Goal: Navigation & Orientation: Find specific page/section

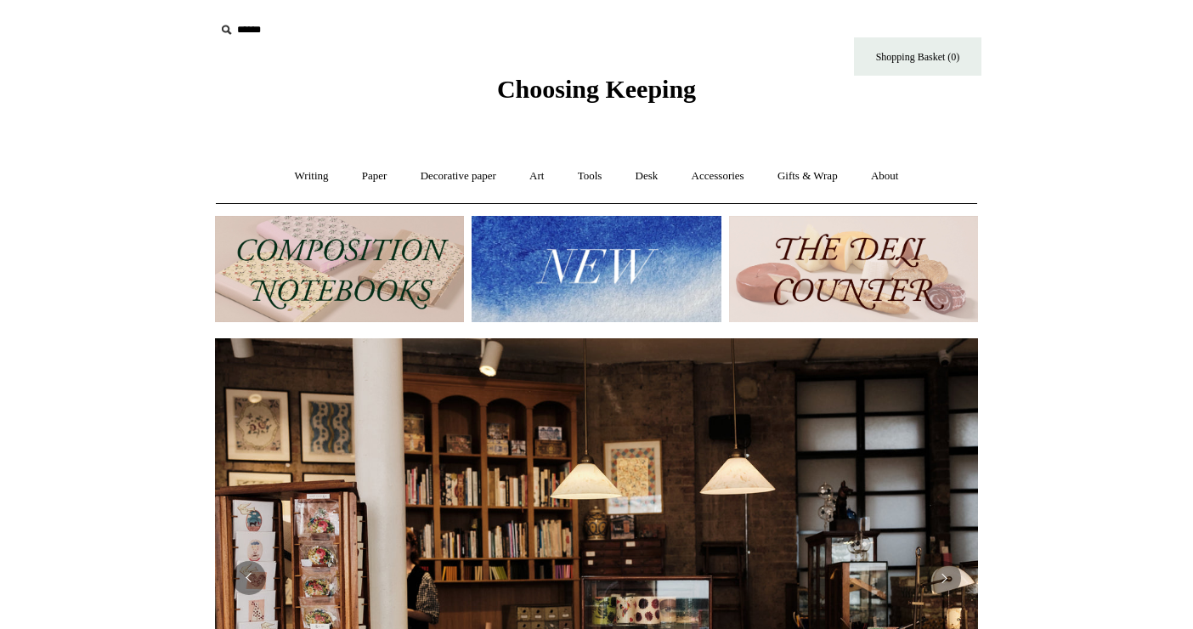
click at [653, 305] on img at bounding box center [595, 269] width 249 height 106
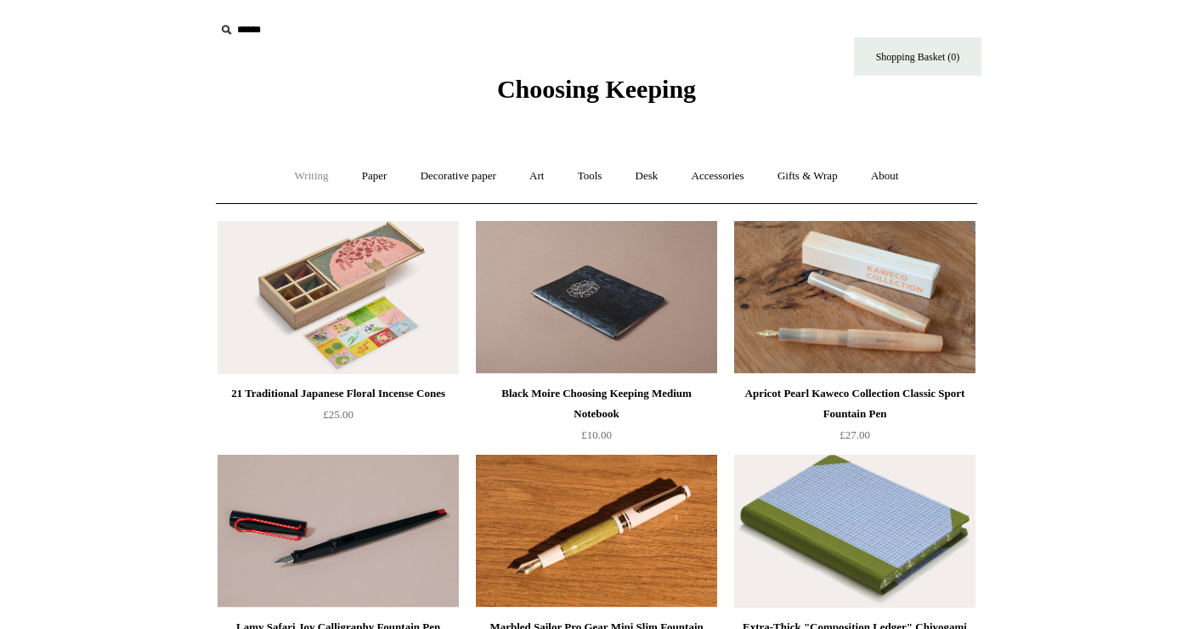
click at [286, 177] on link "Writing +" at bounding box center [311, 176] width 65 height 45
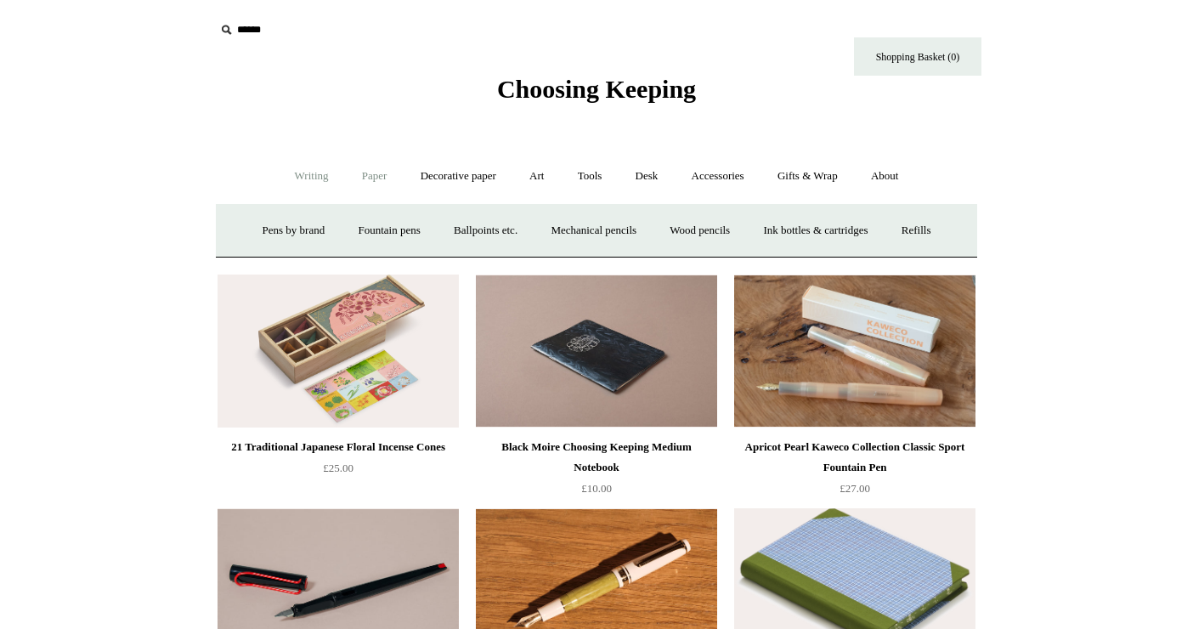
click at [351, 178] on link "Paper +" at bounding box center [375, 176] width 56 height 45
click at [342, 232] on link "Notebooks +" at bounding box center [358, 230] width 78 height 45
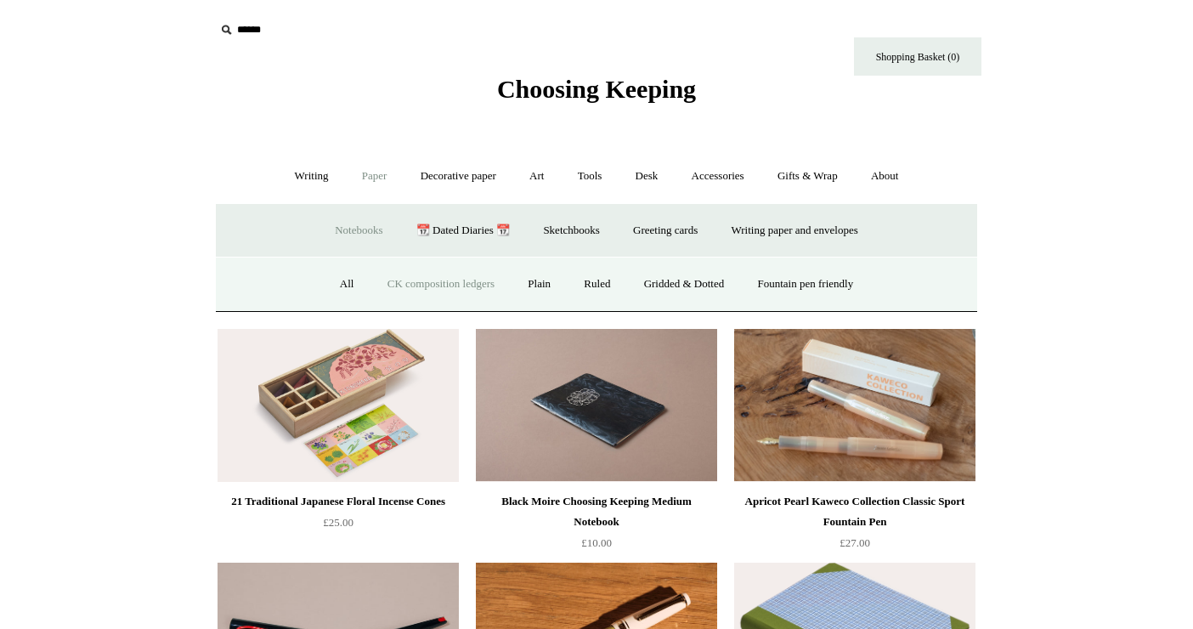
click at [453, 280] on link "CK composition ledgers" at bounding box center [441, 284] width 138 height 45
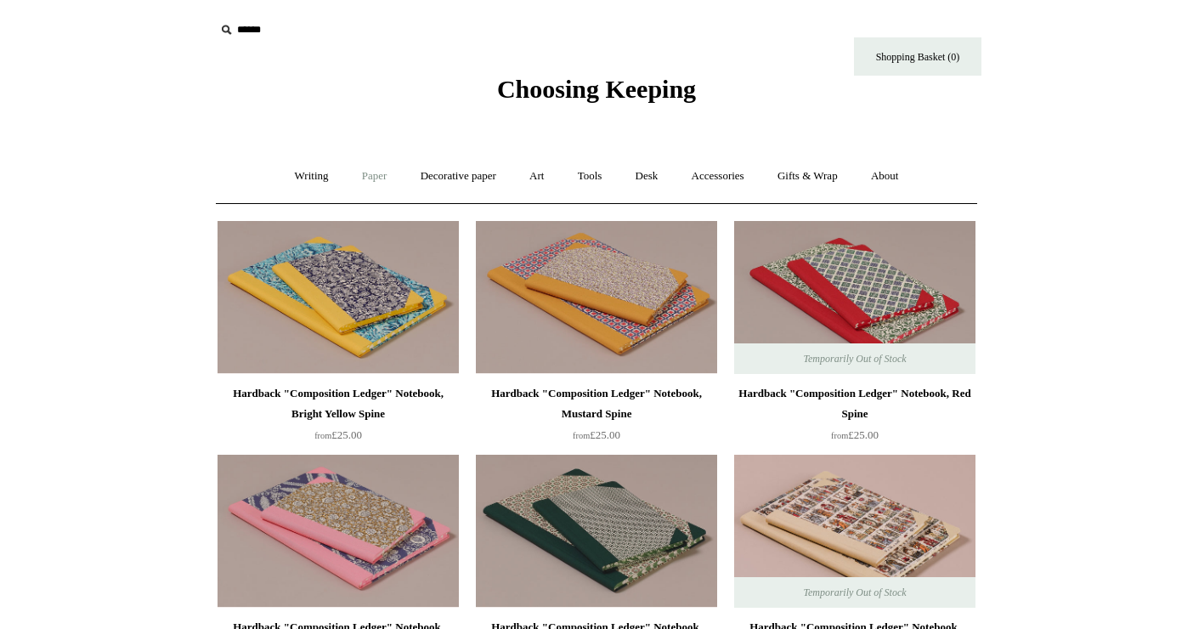
click at [384, 172] on link "Paper +" at bounding box center [375, 176] width 56 height 45
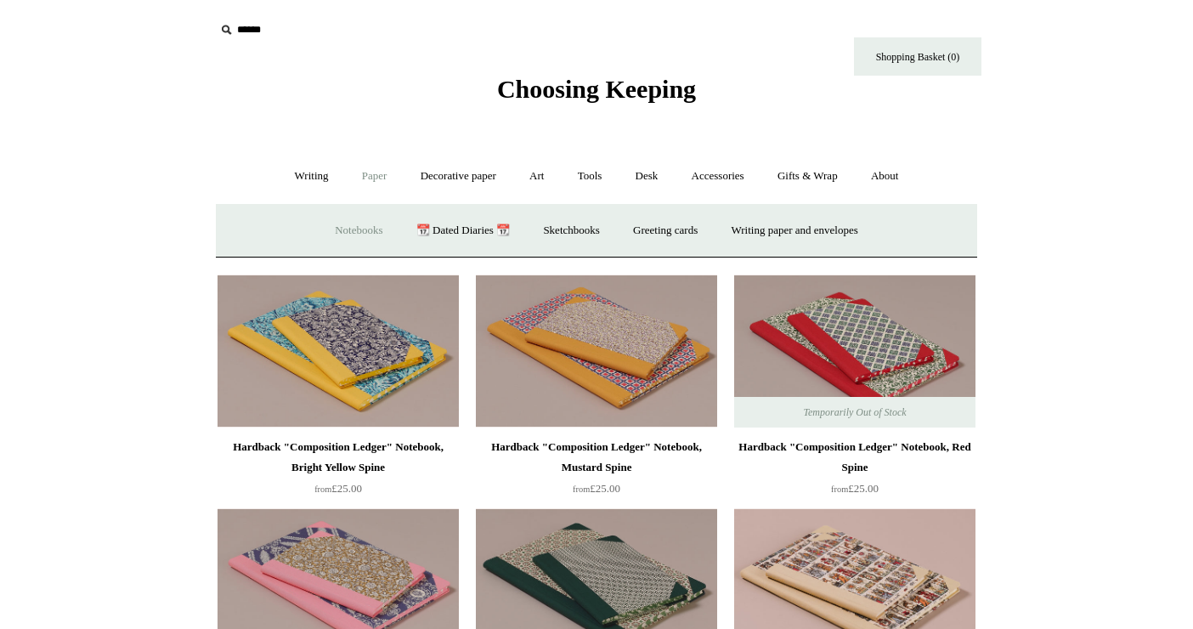
click at [359, 228] on link "Notebooks +" at bounding box center [358, 230] width 78 height 45
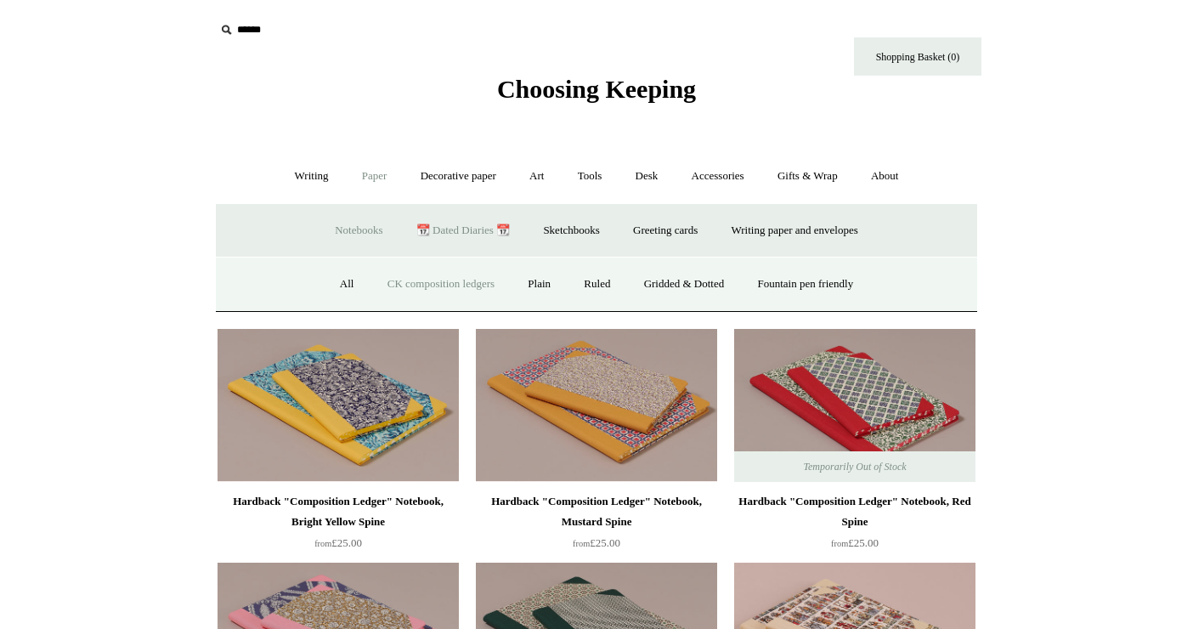
click at [464, 225] on link "📆 Dated Diaries 📆" at bounding box center [463, 230] width 124 height 45
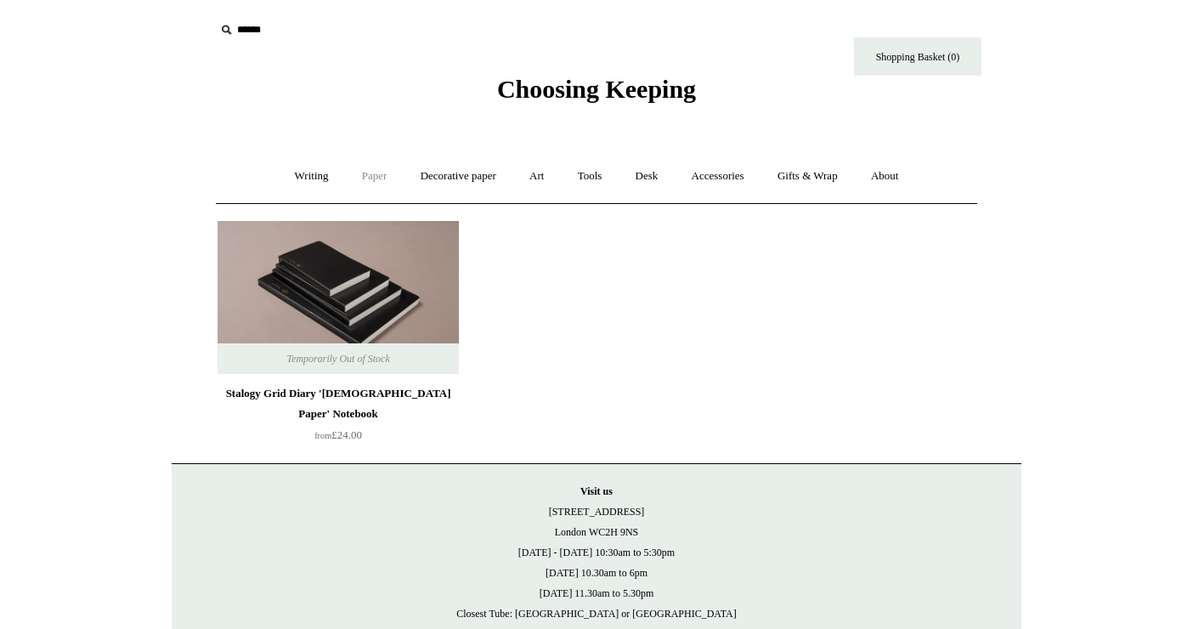
click at [375, 178] on link "Paper +" at bounding box center [375, 176] width 56 height 45
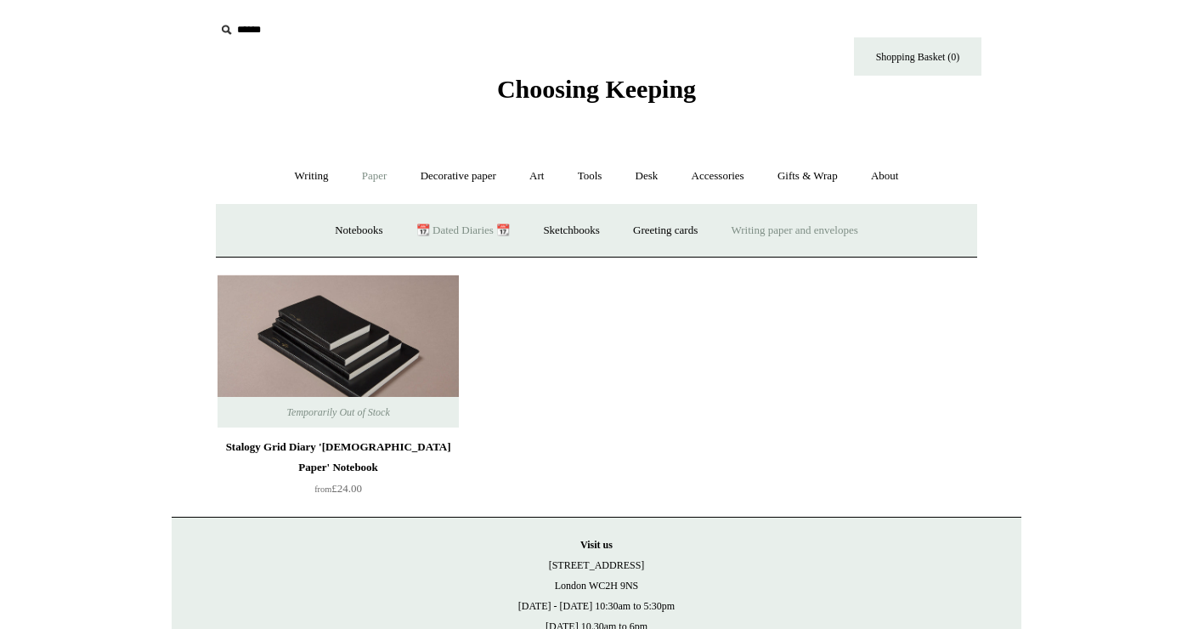
click at [750, 228] on link "Writing paper and envelopes +" at bounding box center [794, 230] width 157 height 45
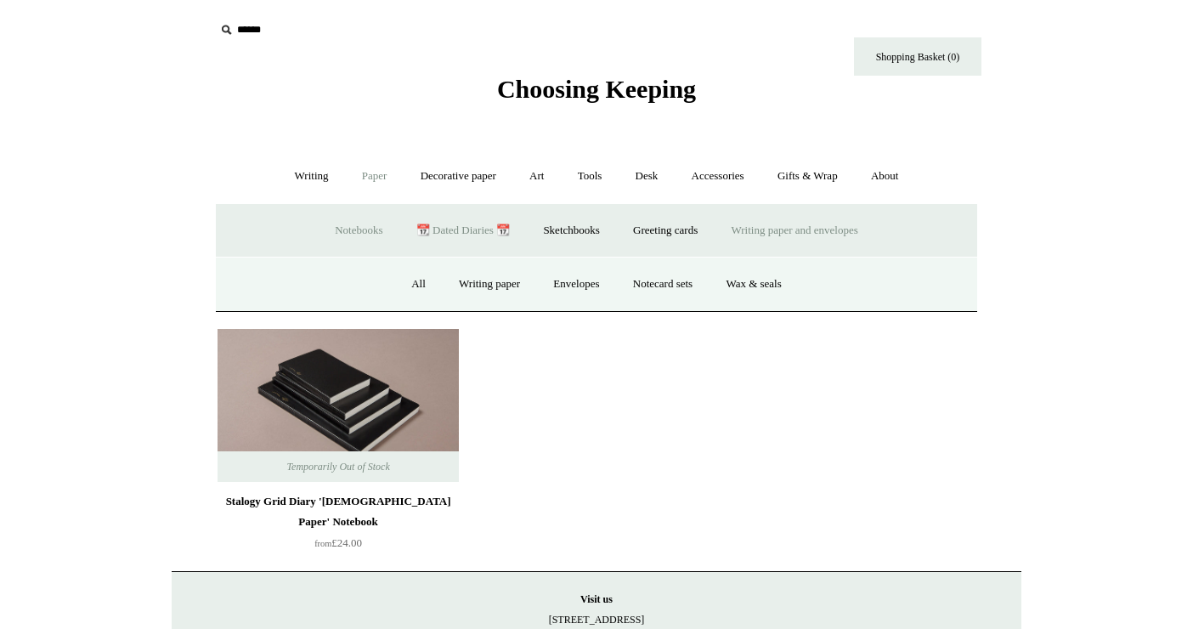
click at [348, 238] on link "Notebooks +" at bounding box center [358, 230] width 78 height 45
click at [449, 173] on link "Decorative paper +" at bounding box center [458, 176] width 106 height 45
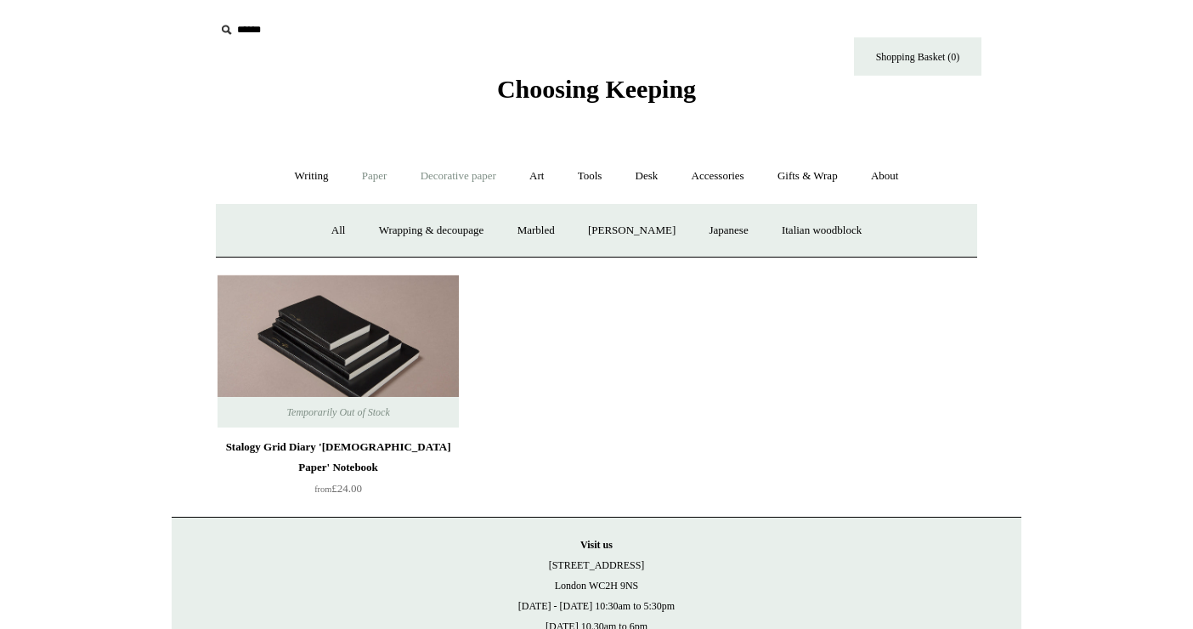
click at [356, 175] on link "Paper +" at bounding box center [375, 176] width 56 height 45
click at [341, 229] on link "Notebooks +" at bounding box center [358, 230] width 78 height 45
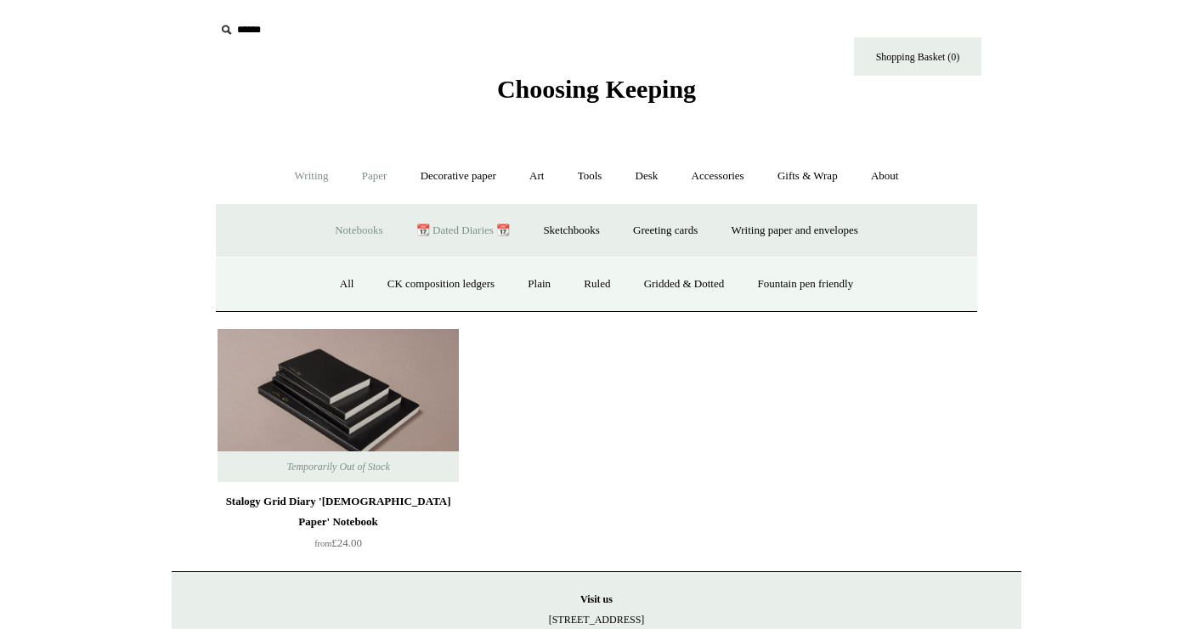
click at [305, 169] on link "Writing +" at bounding box center [311, 176] width 65 height 45
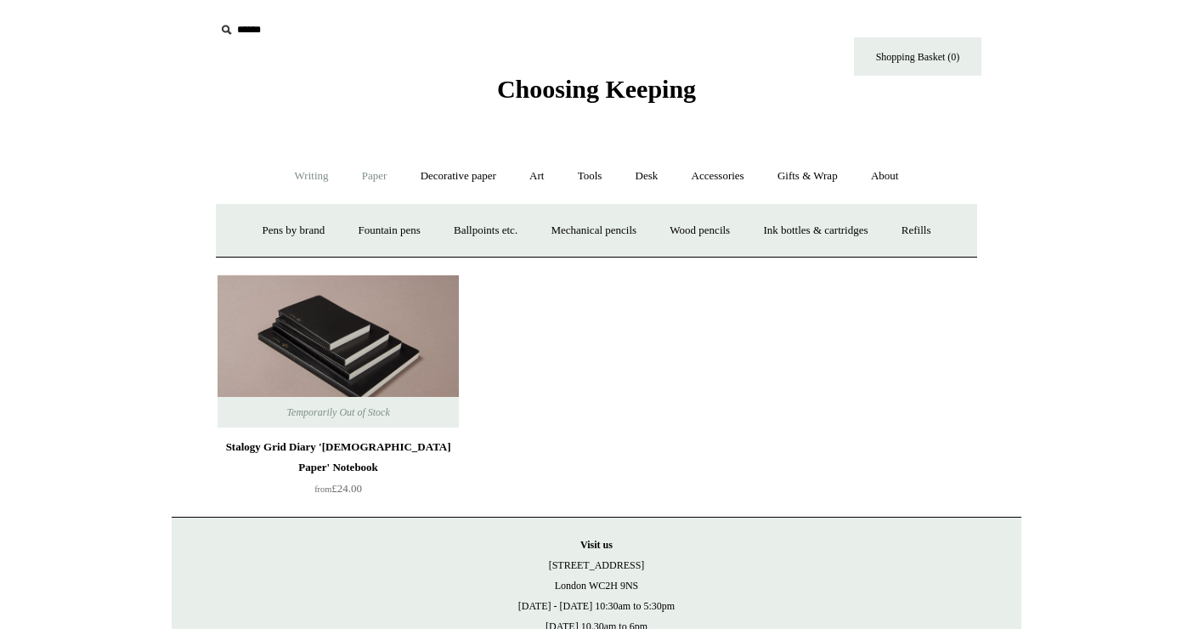
click at [390, 178] on link "Paper +" at bounding box center [375, 176] width 56 height 45
click at [379, 226] on link "Notebooks +" at bounding box center [358, 230] width 78 height 45
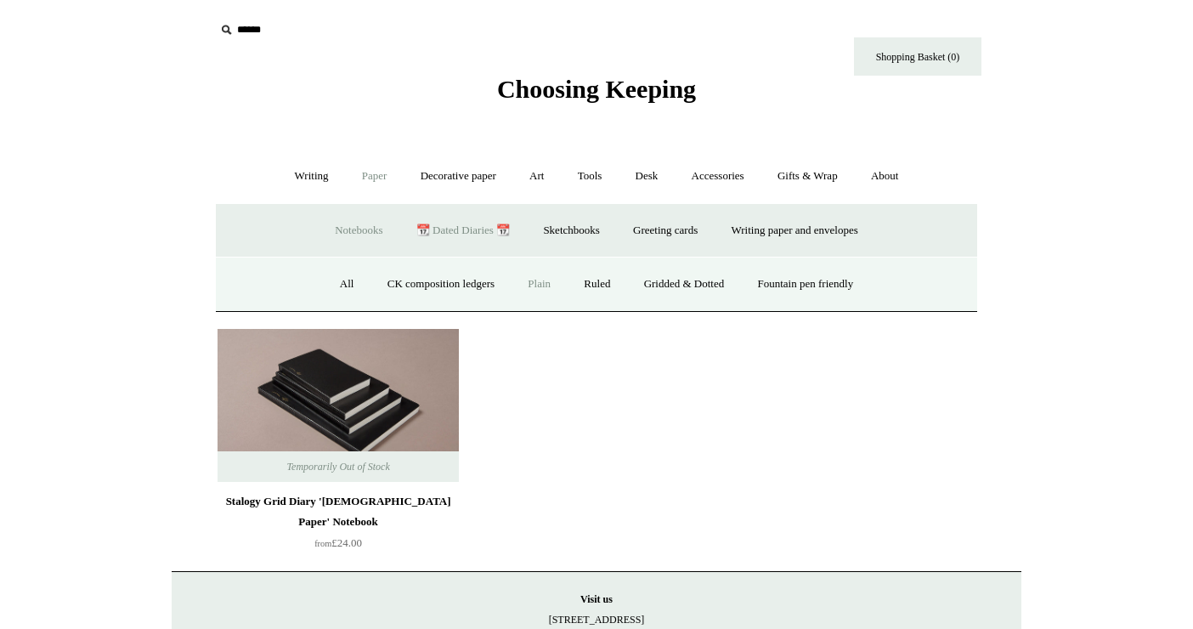
click at [545, 286] on link "Plain" at bounding box center [539, 284] width 54 height 45
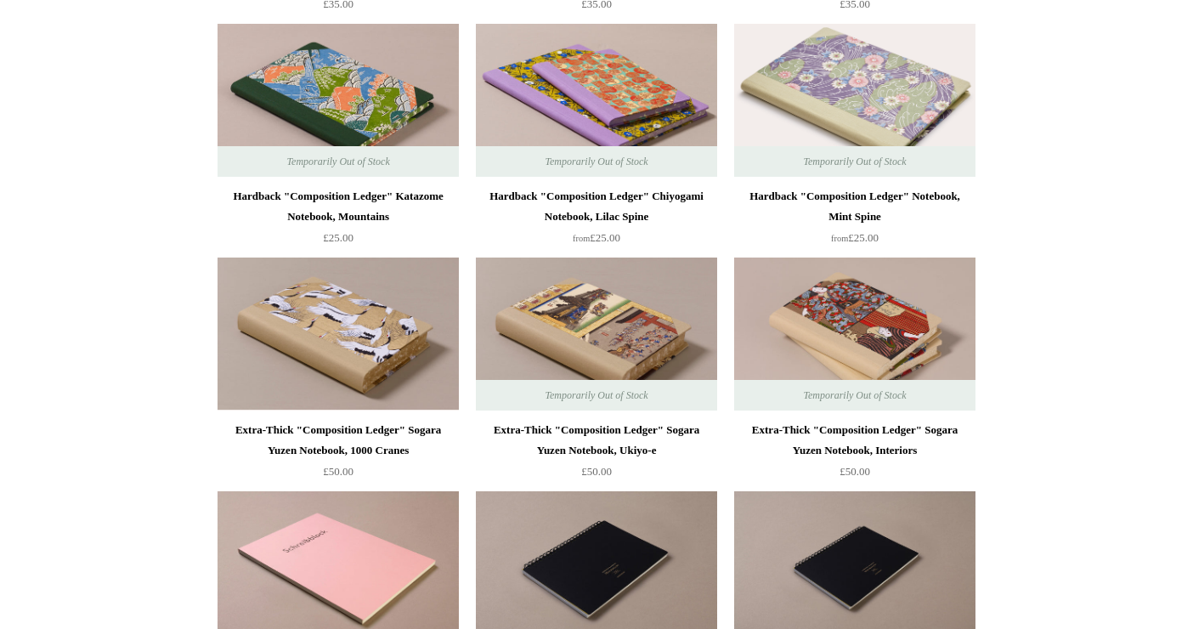
scroll to position [3341, 0]
